Goal: Navigation & Orientation: Find specific page/section

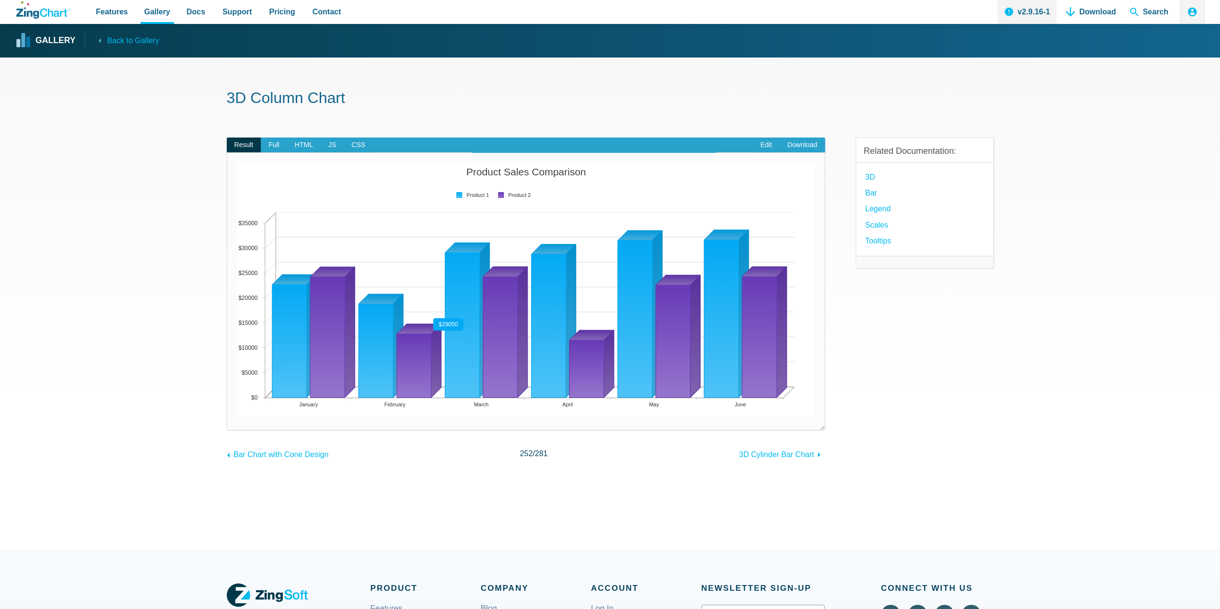
drag, startPoint x: 429, startPoint y: 352, endPoint x: 463, endPoint y: 335, distance: 38.0
click at [237, 417] on map "App Content" at bounding box center [237, 417] width 0 height 0
click at [158, 36] on link "Browse by Chart Type" at bounding box center [185, 34] width 96 height 23
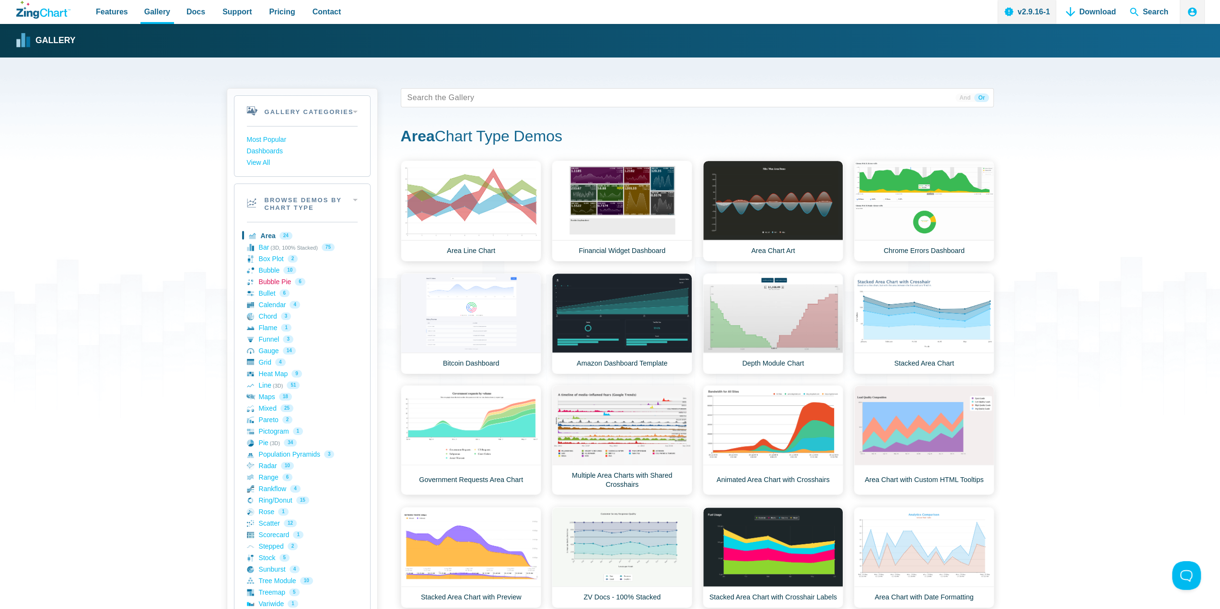
click at [278, 280] on link "Bubble Pie 6" at bounding box center [302, 282] width 111 height 12
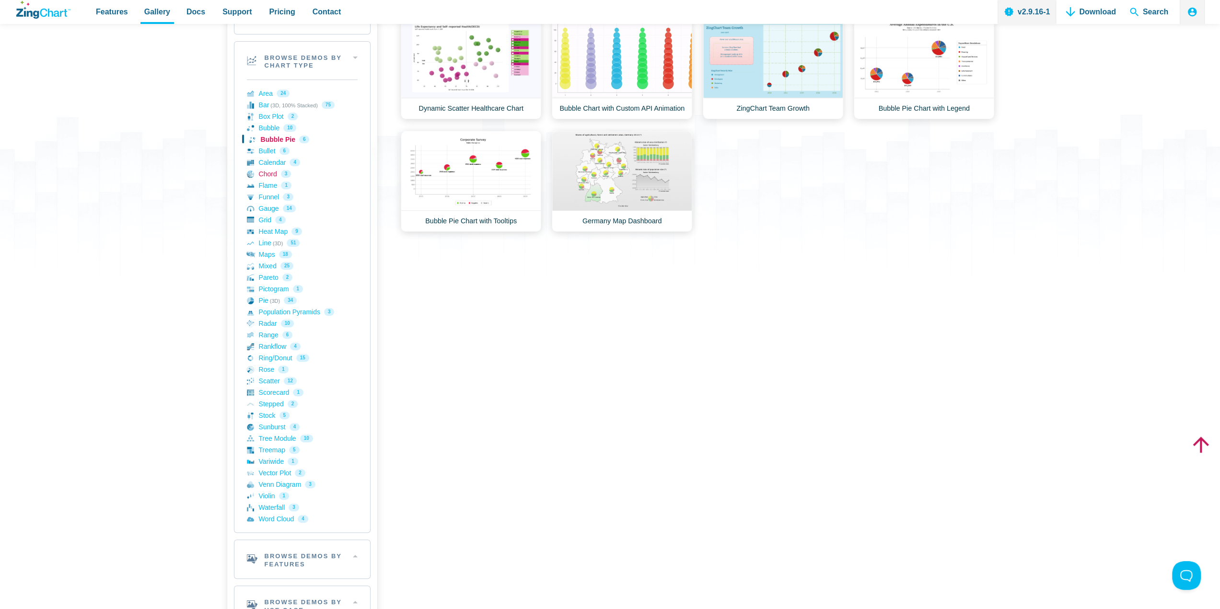
scroll to position [144, 0]
click at [264, 230] on link "Heat Map 9" at bounding box center [302, 230] width 111 height 12
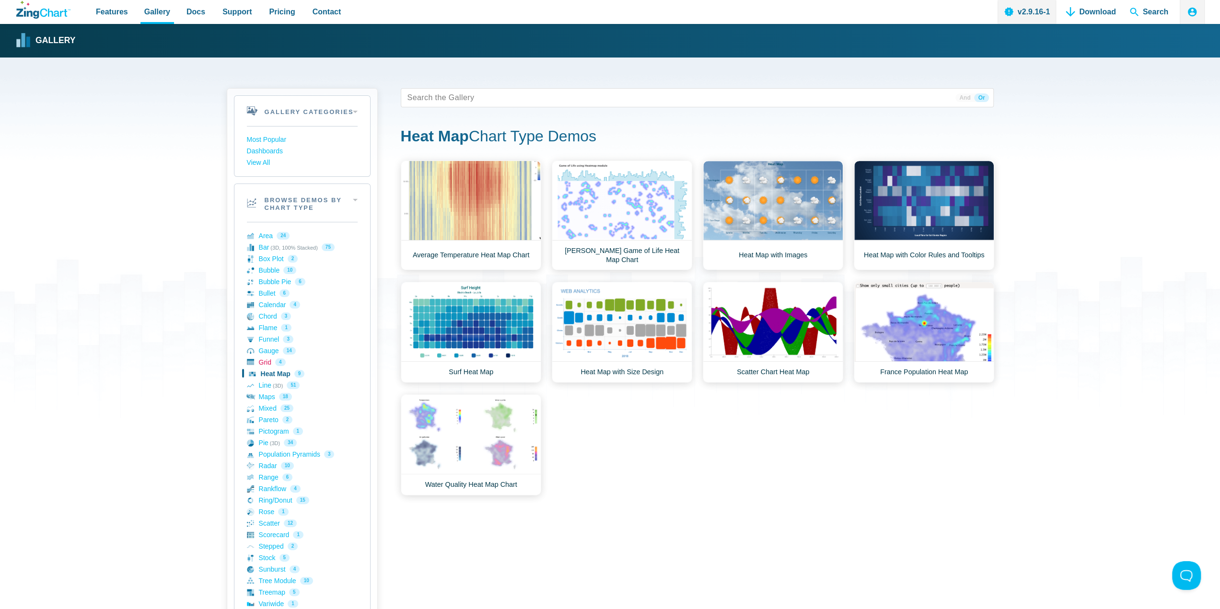
click at [261, 362] on link "Grid 4" at bounding box center [302, 363] width 111 height 12
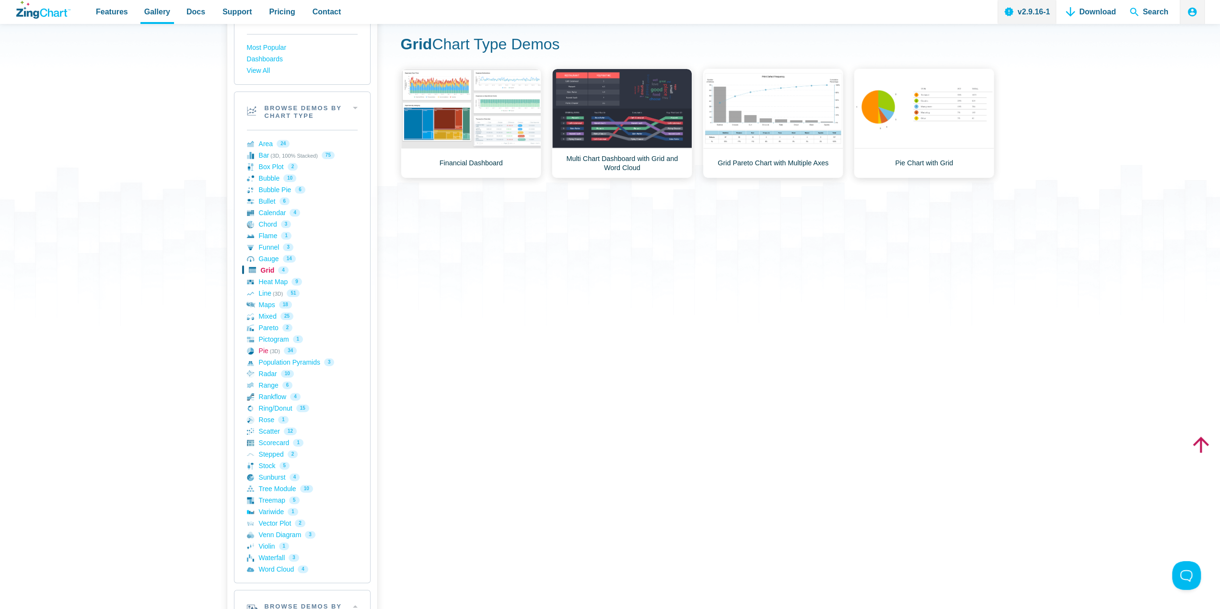
scroll to position [96, 0]
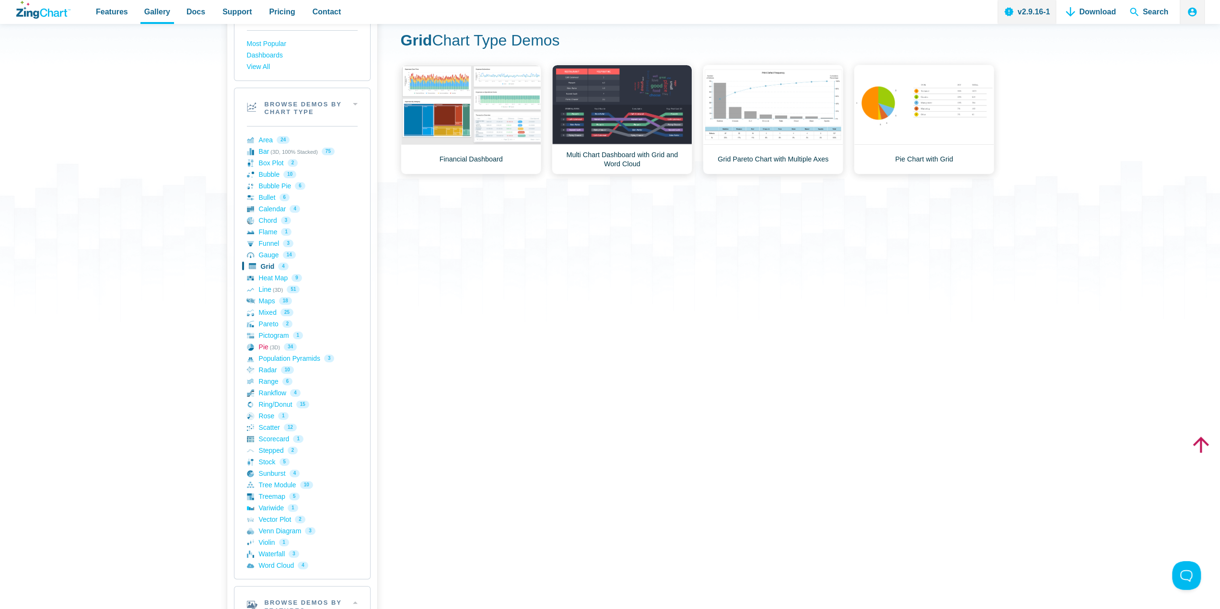
click at [270, 348] on link "Pie (3D) 34" at bounding box center [302, 347] width 111 height 12
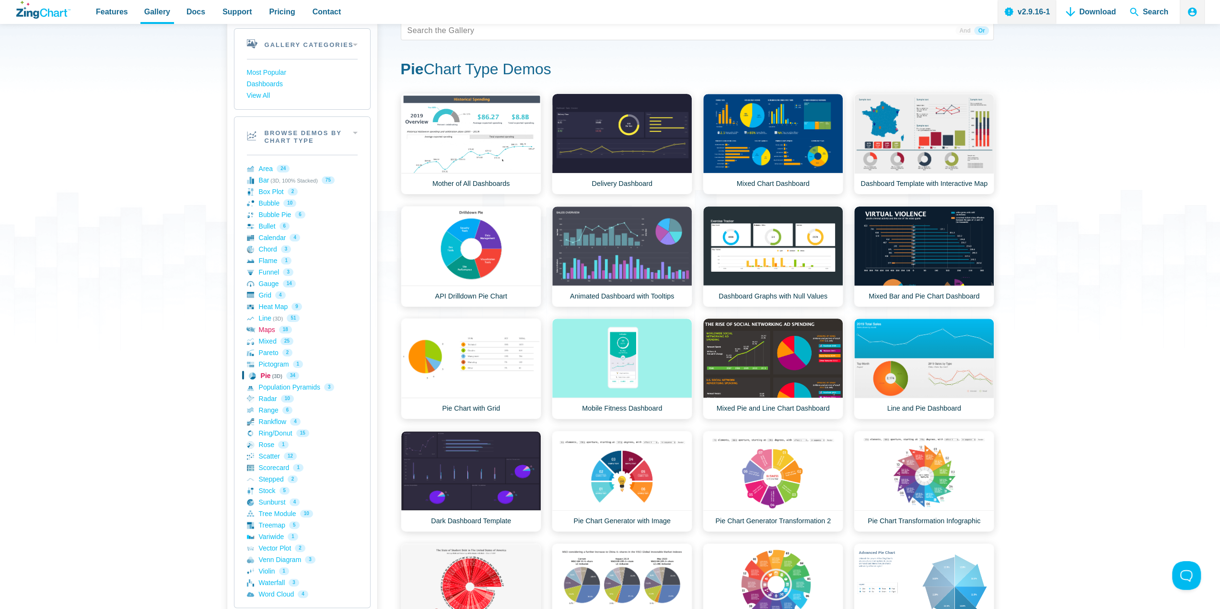
scroll to position [48, 0]
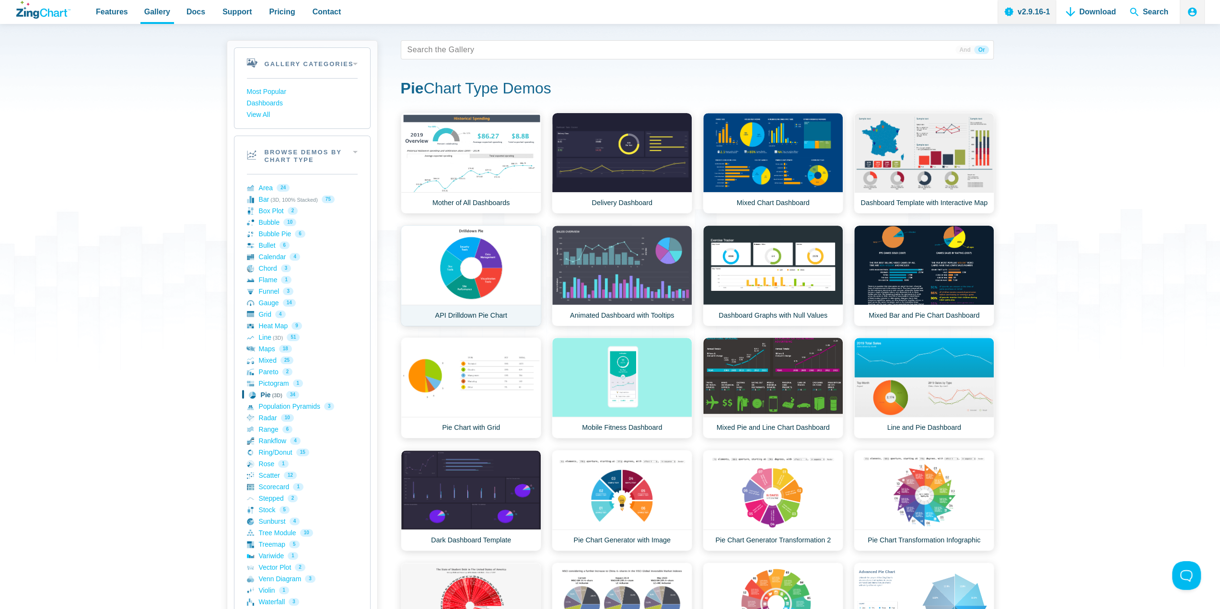
click at [489, 305] on link "API Drilldown Pie Chart" at bounding box center [471, 275] width 140 height 101
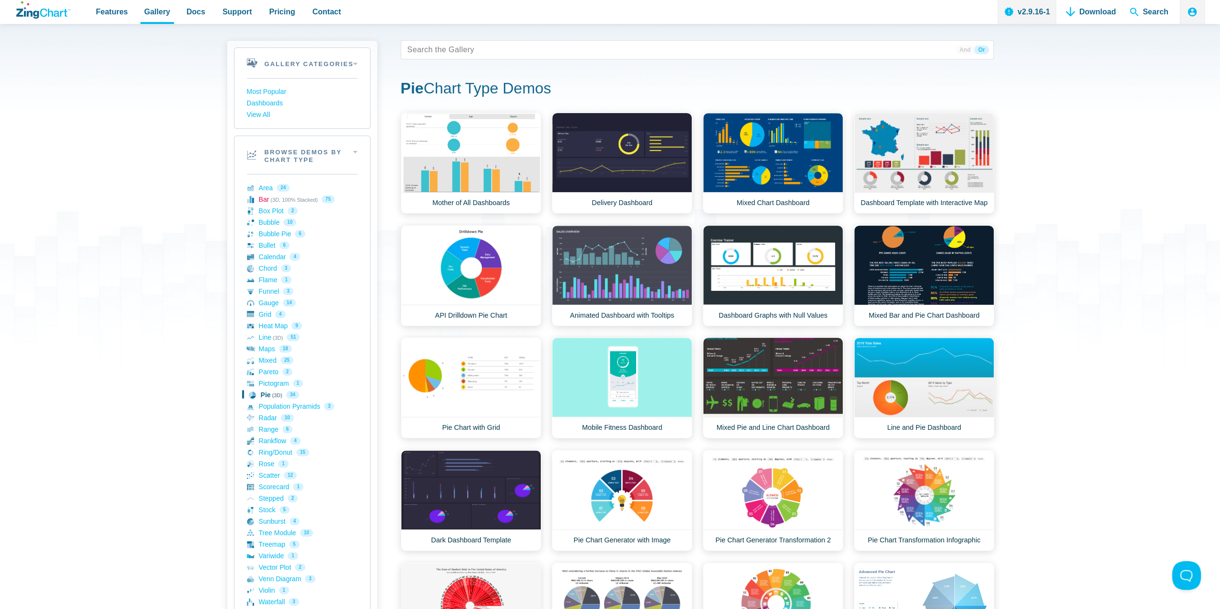
click at [270, 201] on link "Bar (3D, 100% Stacked) 75" at bounding box center [302, 200] width 111 height 12
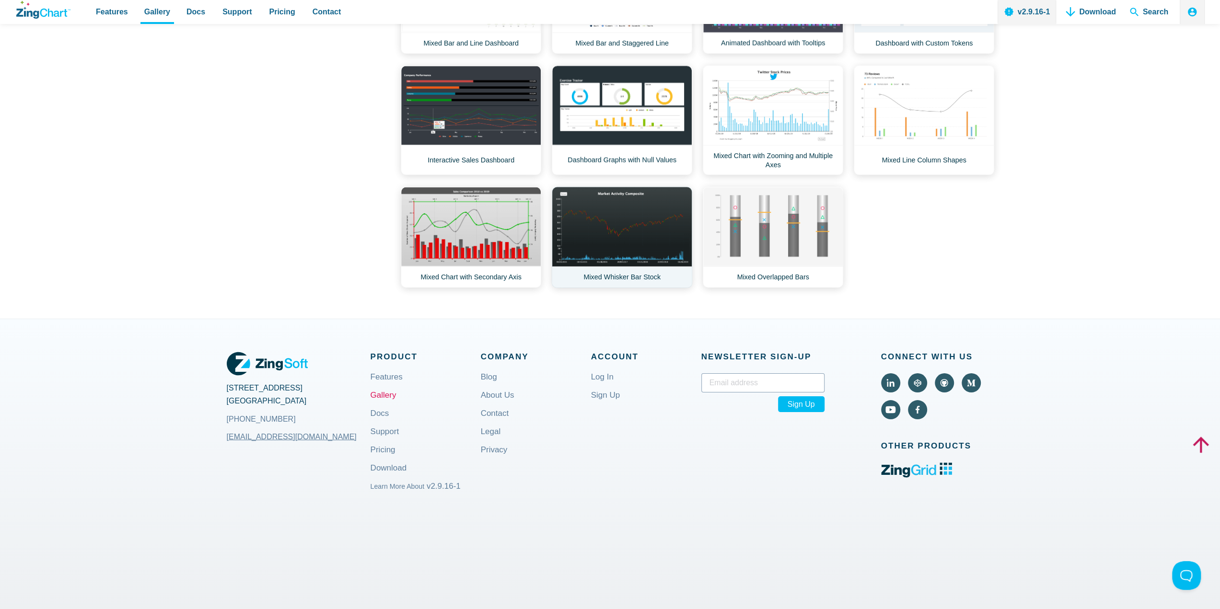
scroll to position [2053, 0]
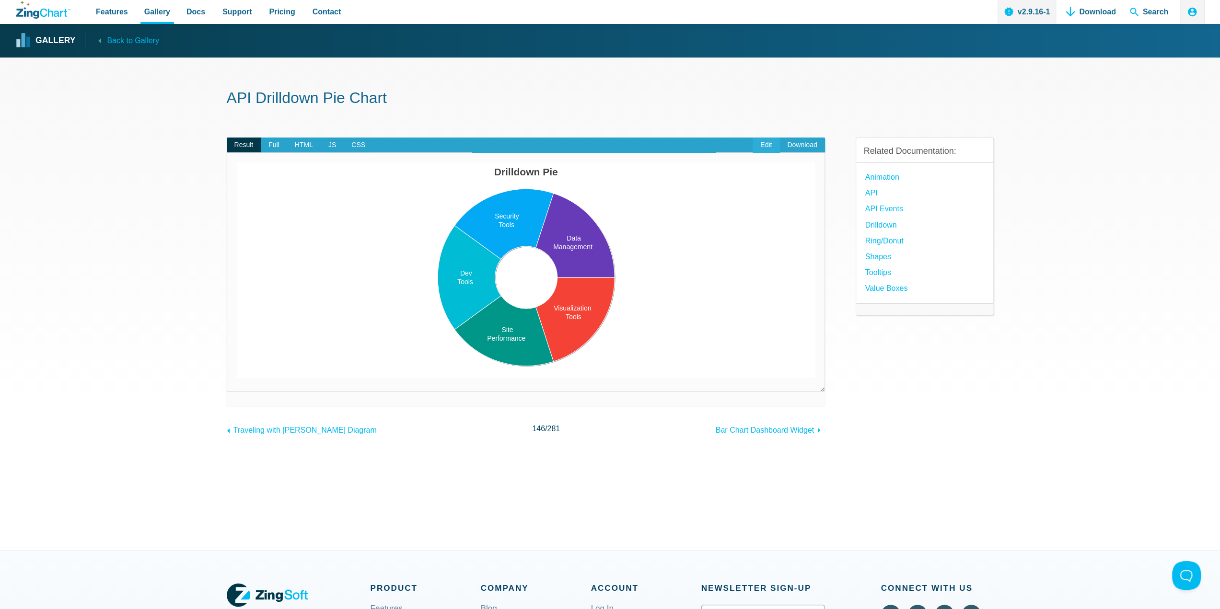
click at [766, 144] on link "Edit" at bounding box center [766, 145] width 27 height 15
